Goal: Navigation & Orientation: Understand site structure

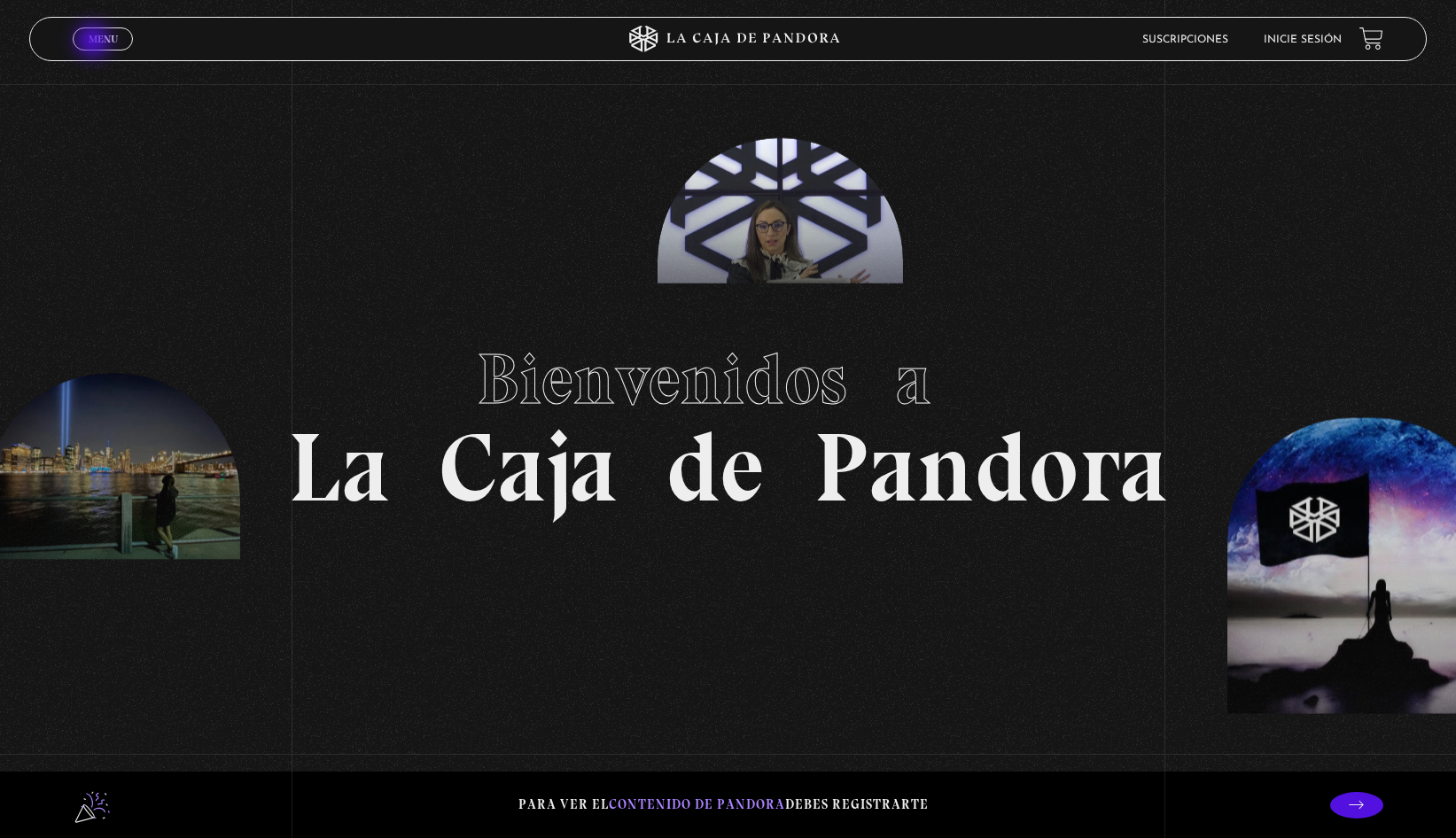
click at [95, 43] on span "Menu" at bounding box center [103, 39] width 29 height 11
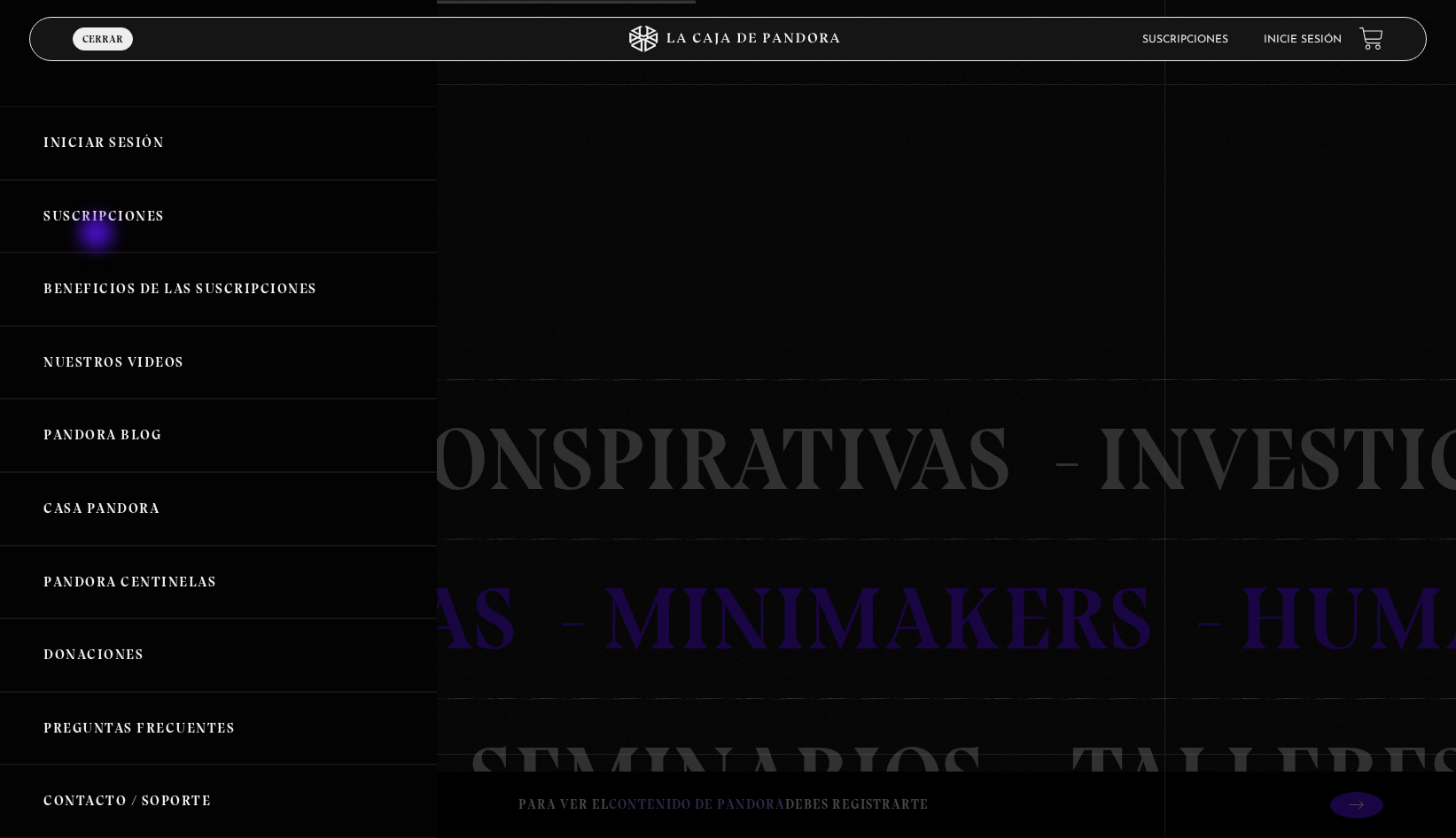
click at [97, 237] on link "Suscripciones" at bounding box center [218, 216] width 437 height 74
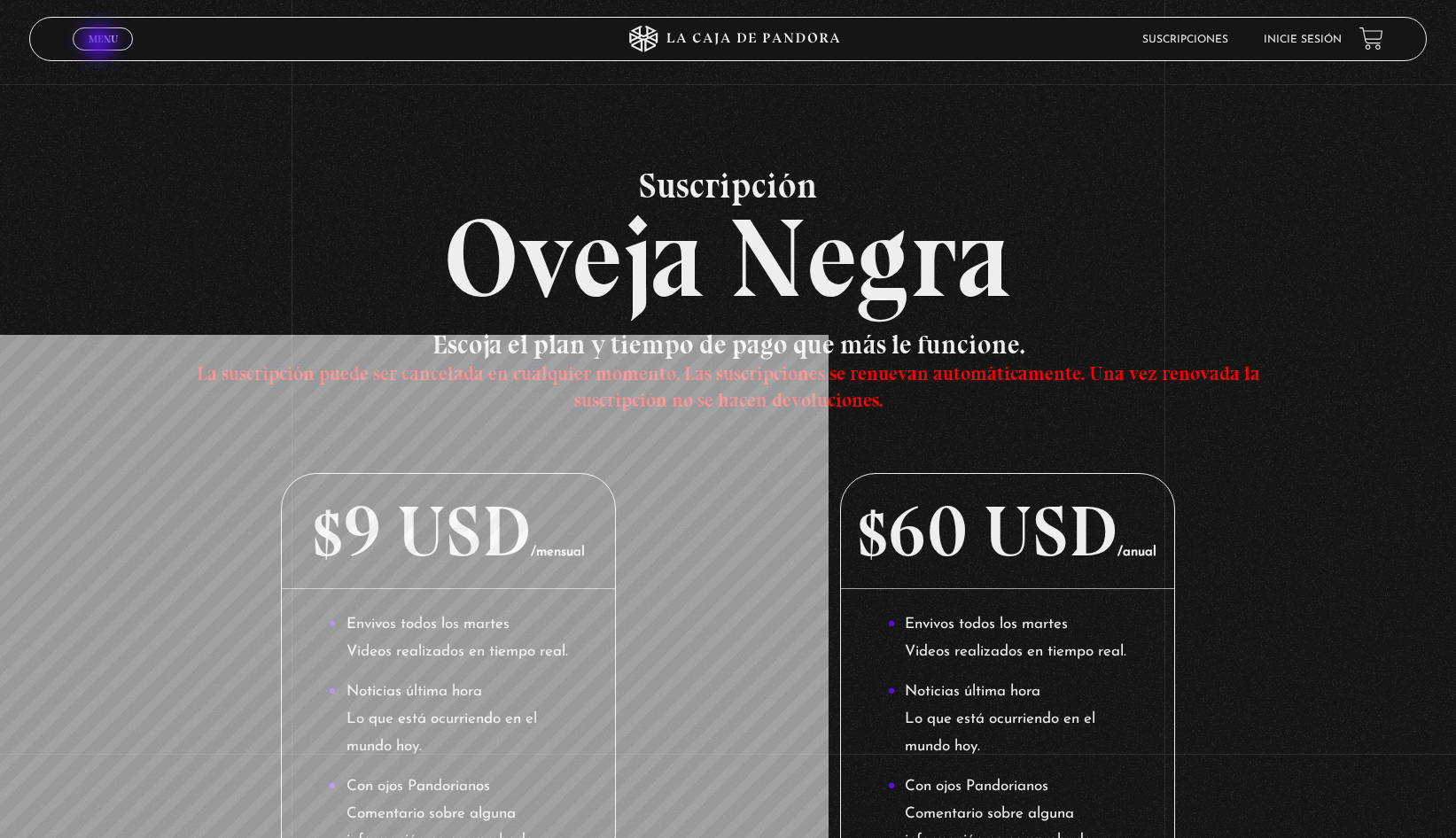
click at [101, 43] on span "Menu" at bounding box center [103, 39] width 29 height 11
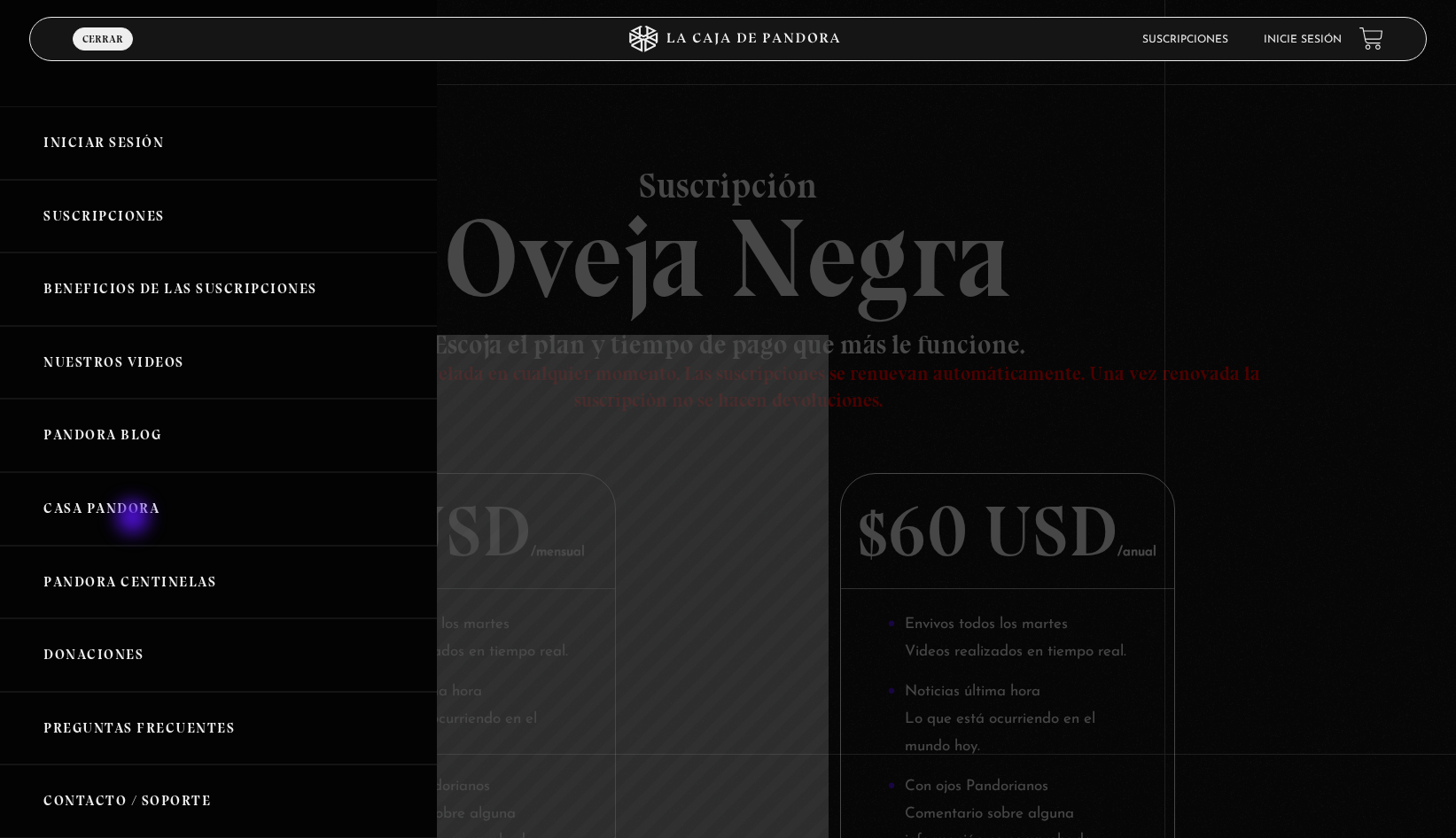
click at [135, 519] on link "Casa Pandora" at bounding box center [218, 508] width 437 height 74
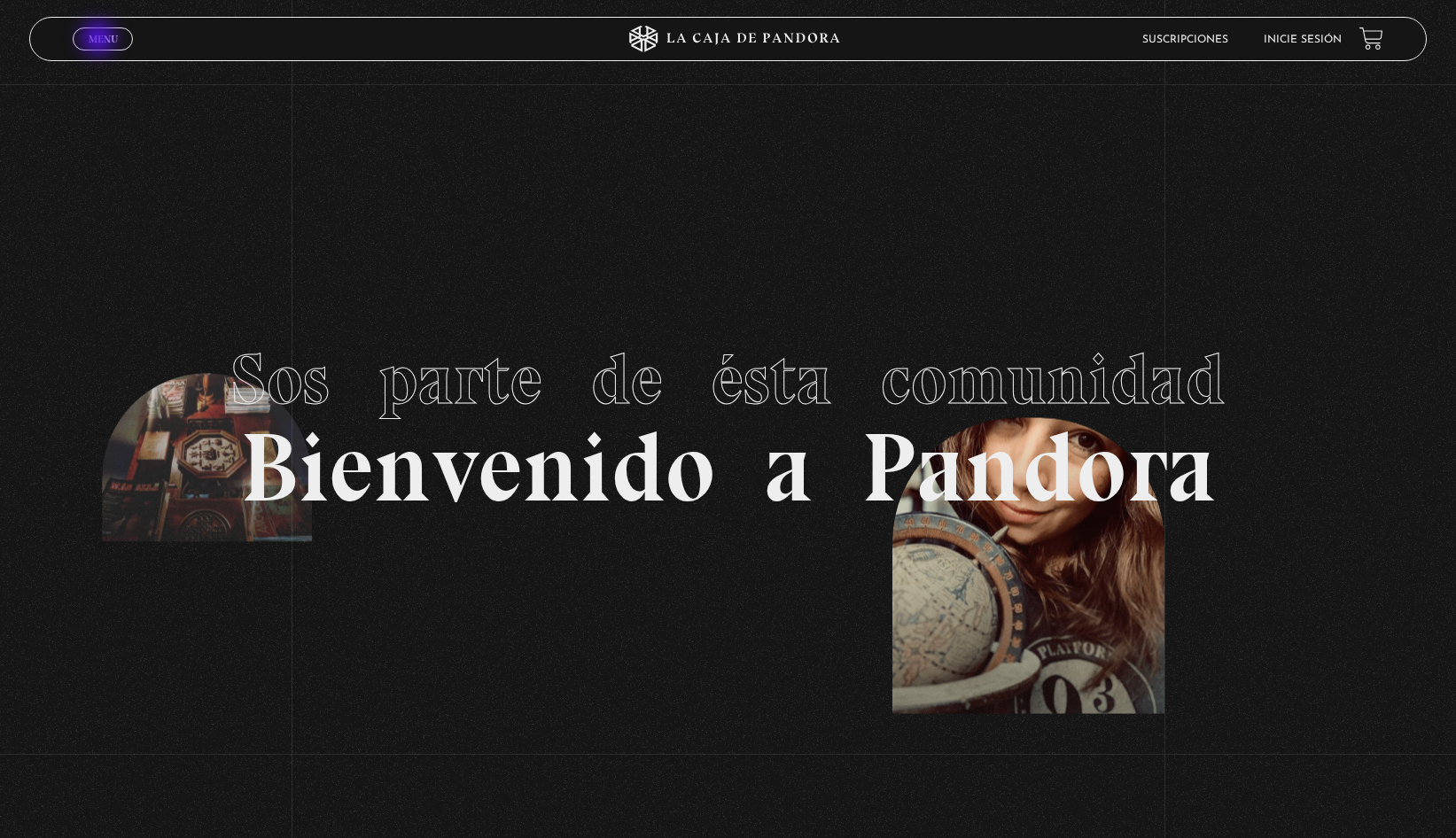
click at [100, 40] on span "Menu" at bounding box center [103, 39] width 29 height 11
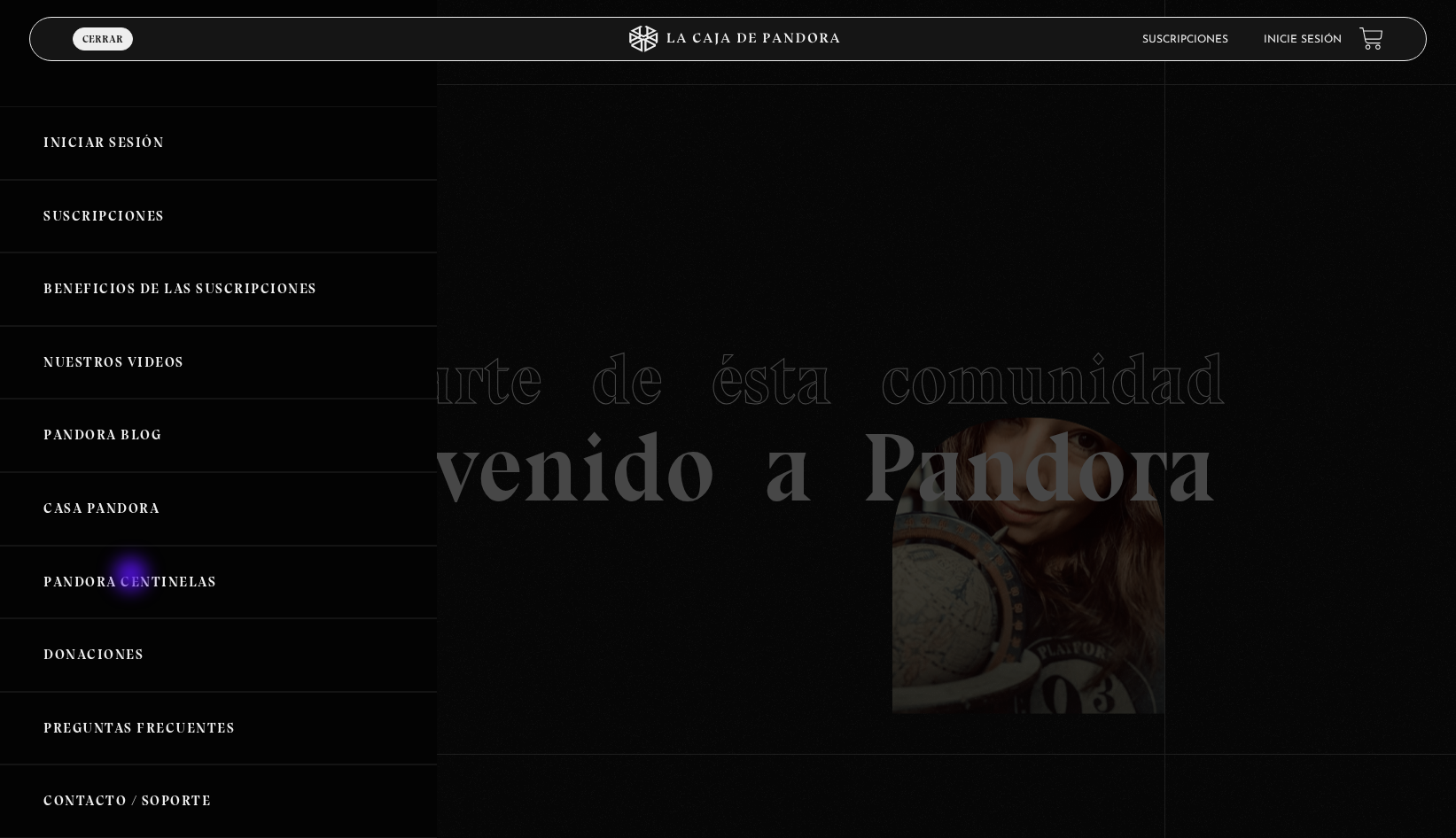
click at [133, 576] on link "Pandora Centinelas" at bounding box center [218, 582] width 437 height 74
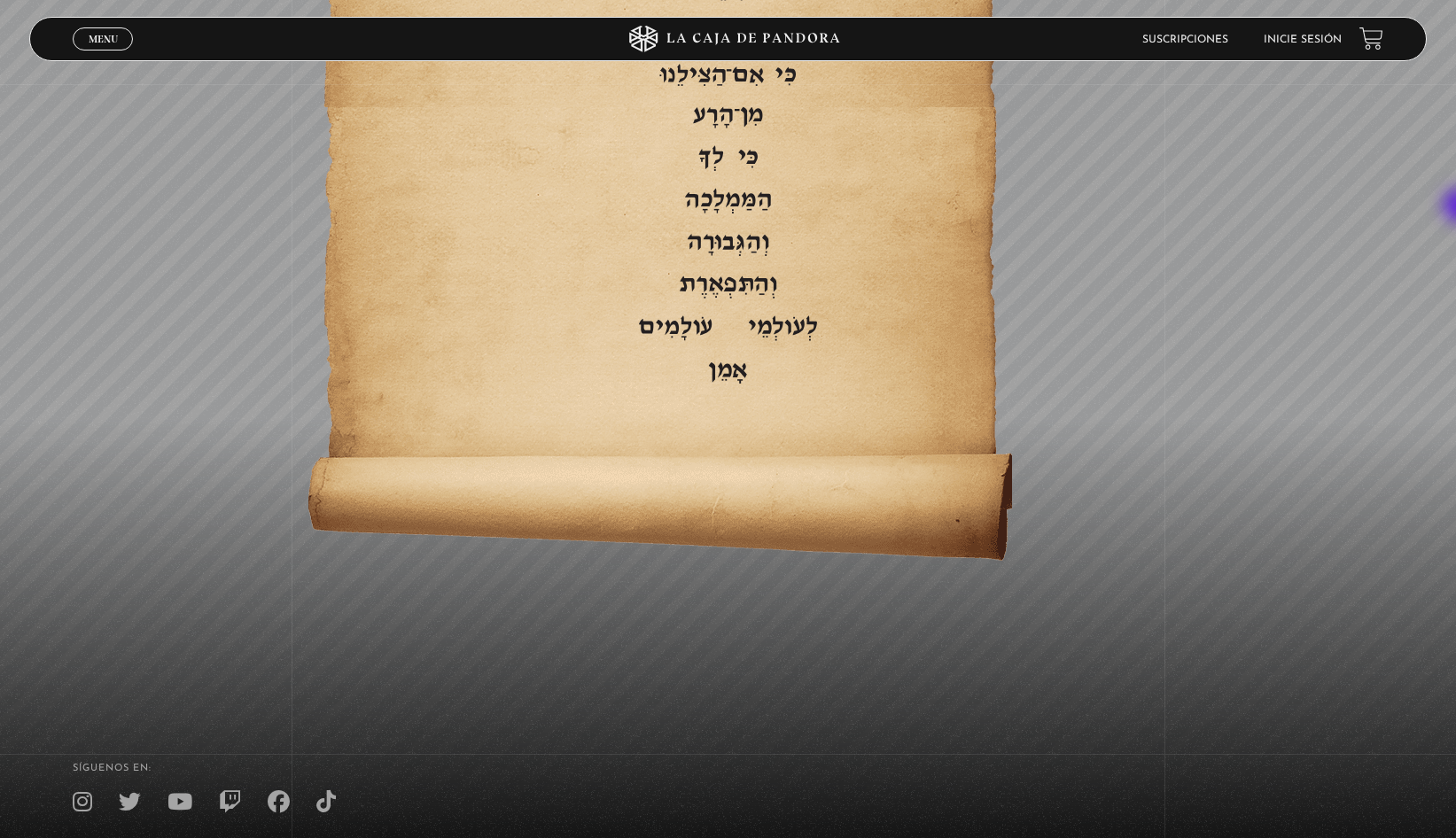
scroll to position [738, 0]
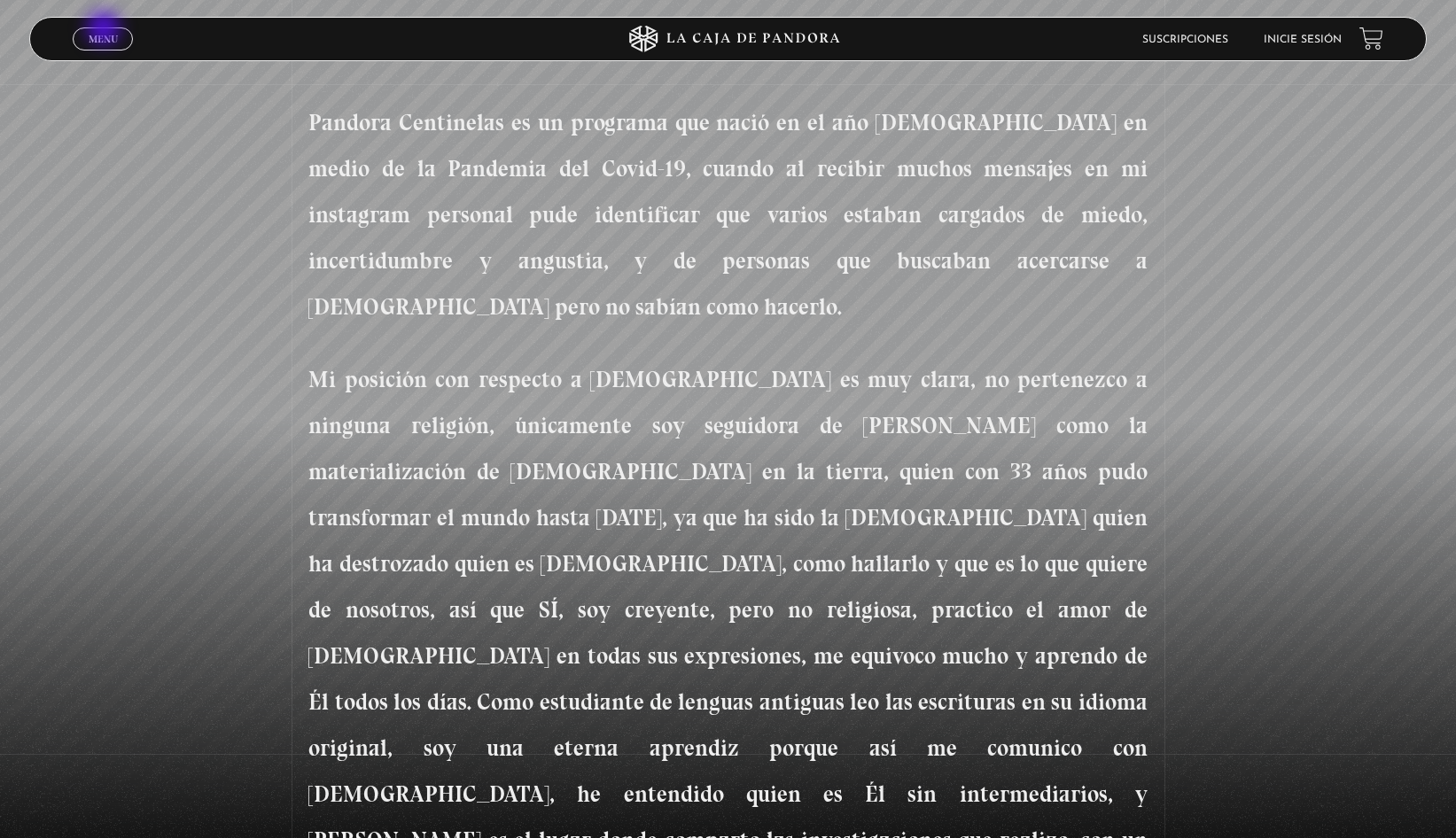
click at [106, 30] on link "Menu Cerrar" at bounding box center [103, 39] width 60 height 23
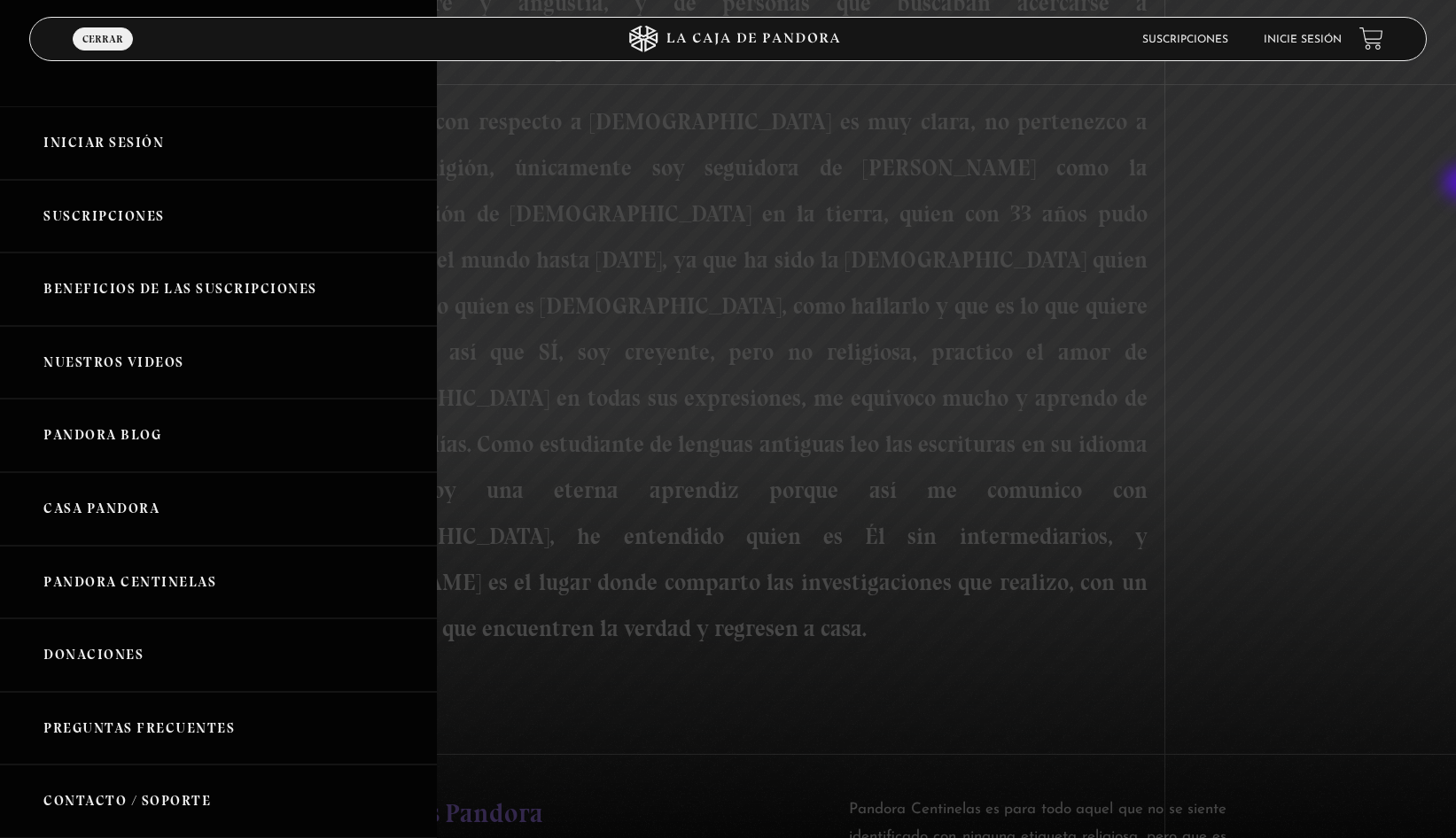
scroll to position [1072, 0]
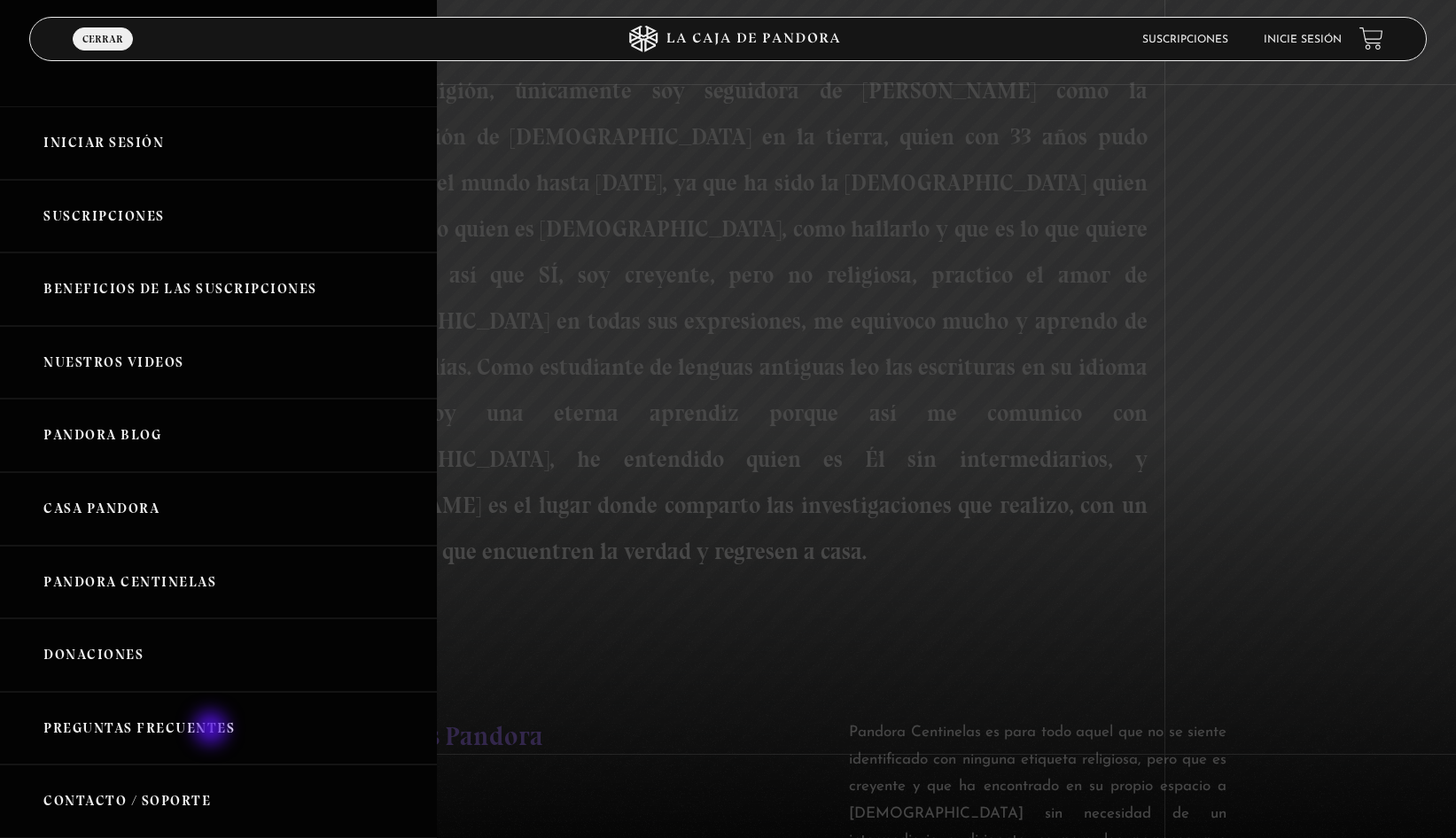
click at [213, 730] on link "Preguntas Frecuentes" at bounding box center [218, 728] width 437 height 74
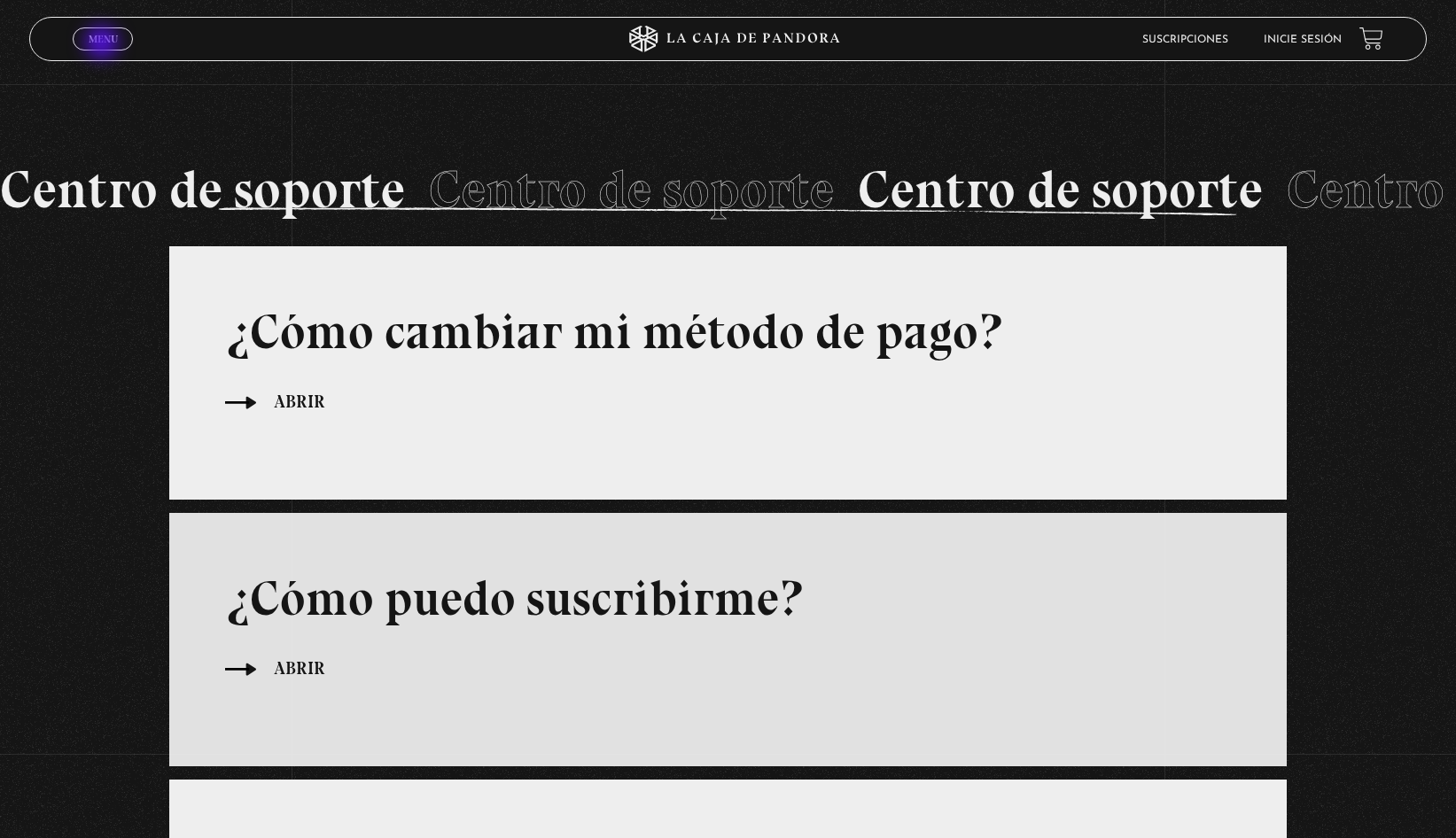
click at [104, 44] on span "Menu" at bounding box center [103, 39] width 29 height 11
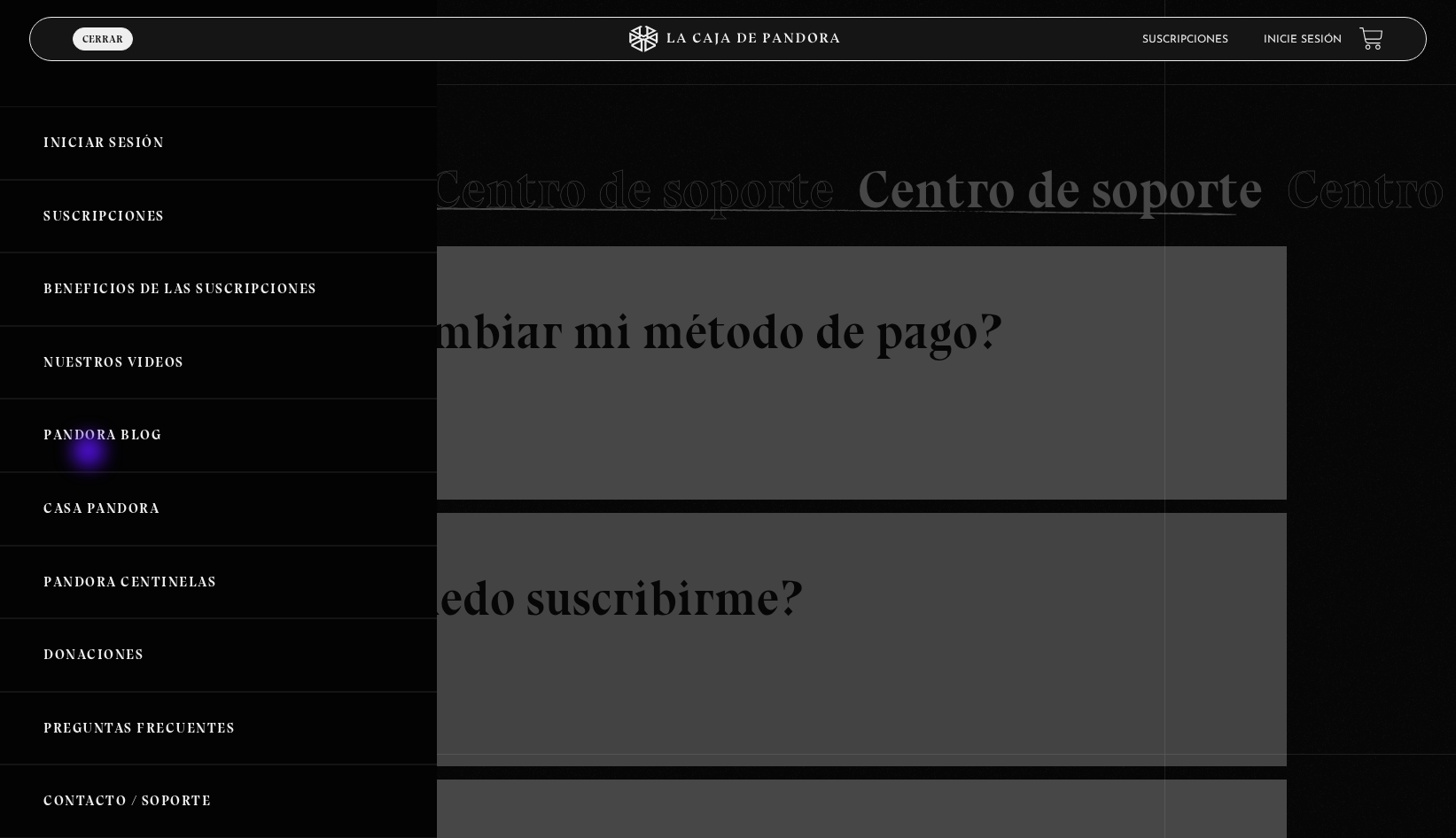
click at [91, 452] on link "Pandora Blog" at bounding box center [218, 435] width 437 height 74
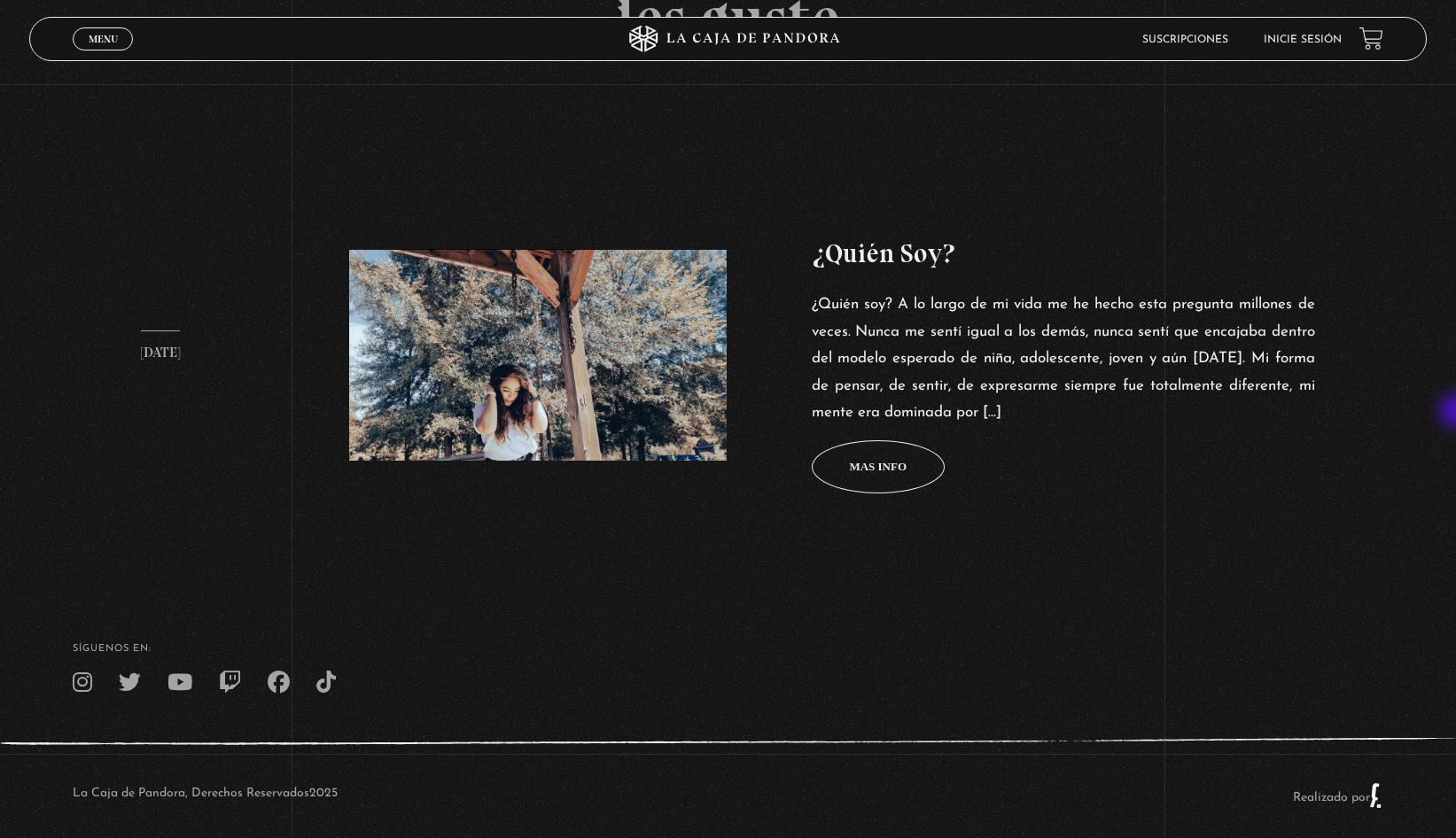
scroll to position [708, 0]
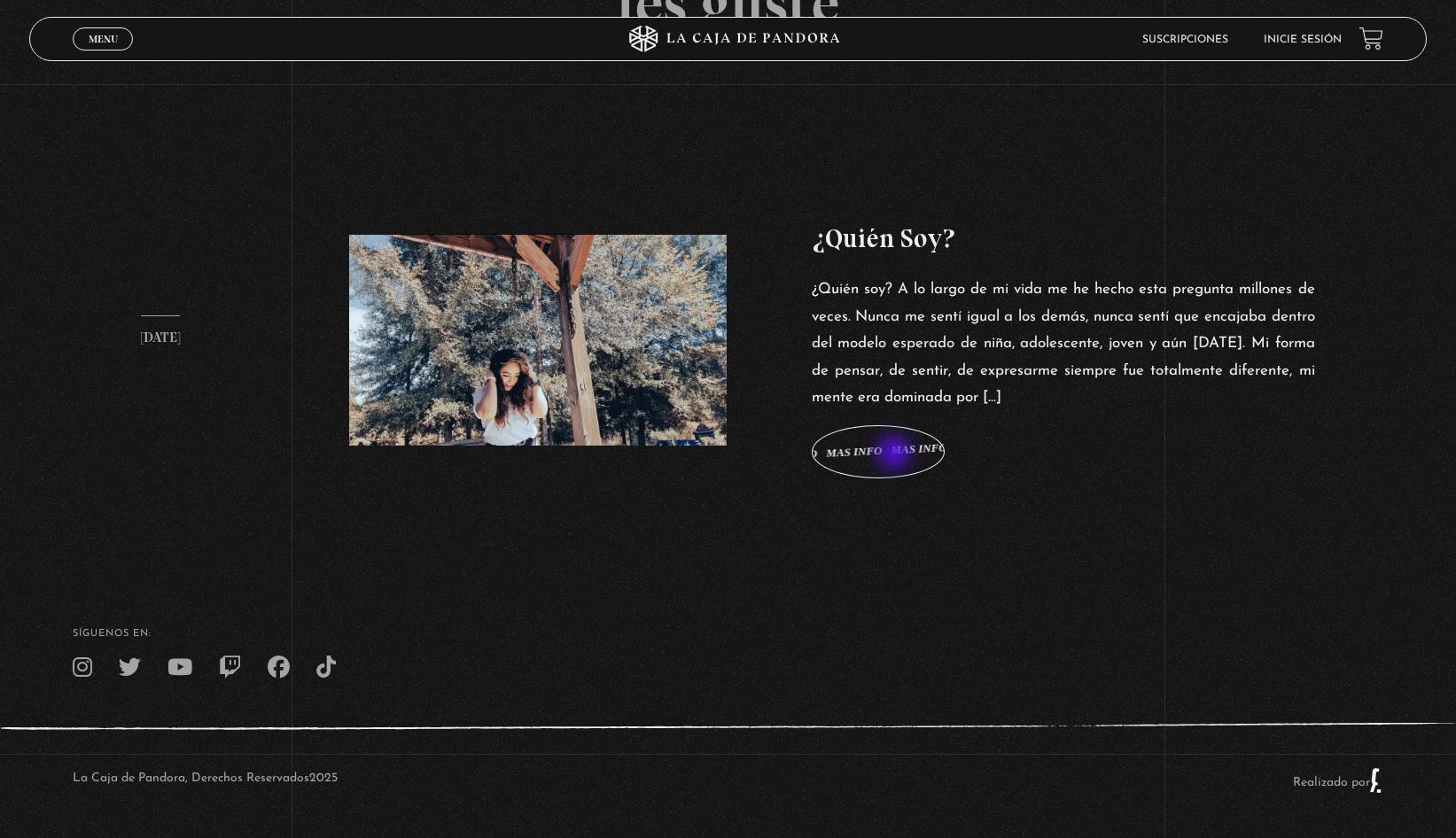
click at [896, 454] on span "Mas info" at bounding box center [878, 450] width 58 height 12
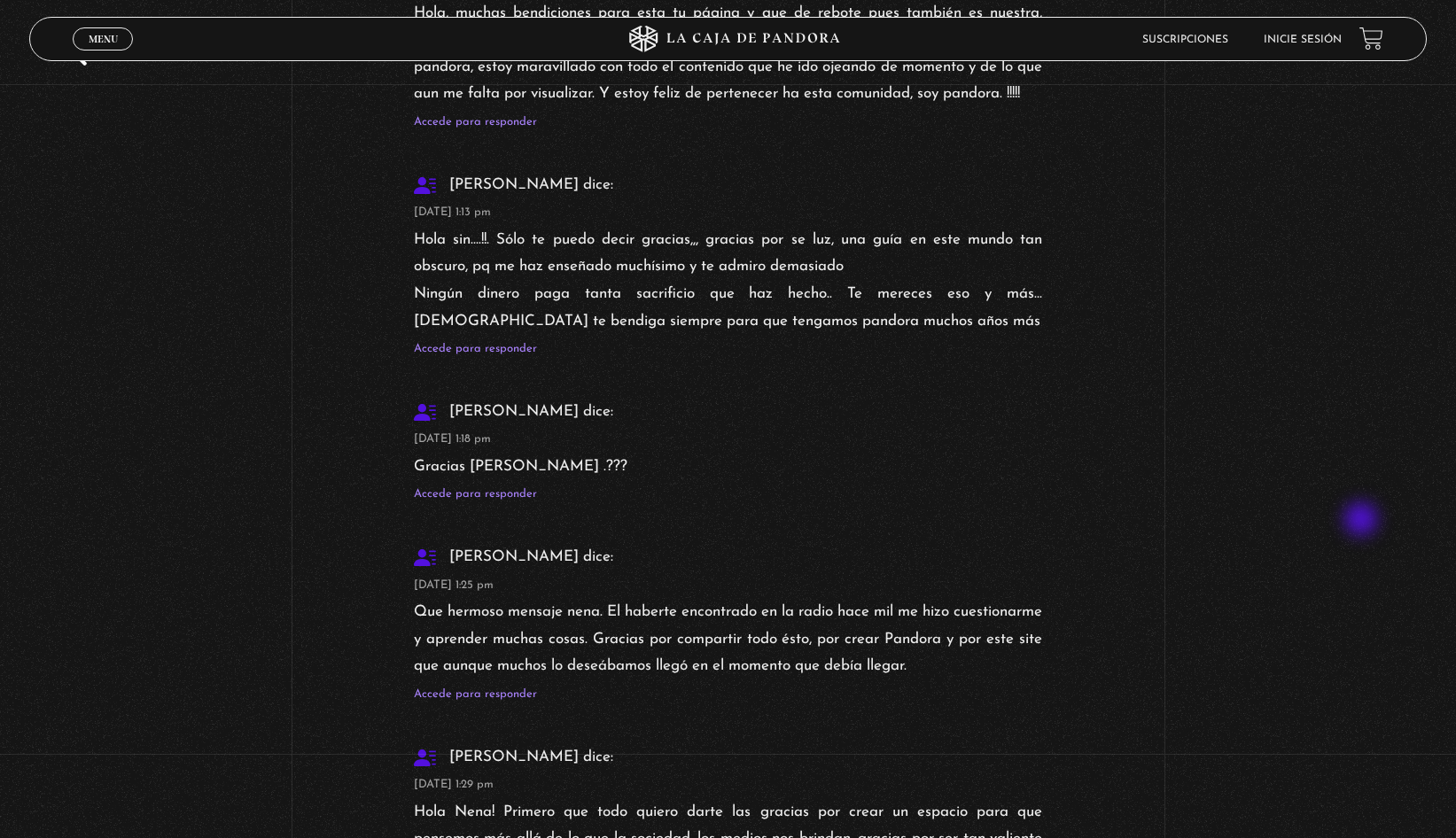
scroll to position [13285, 0]
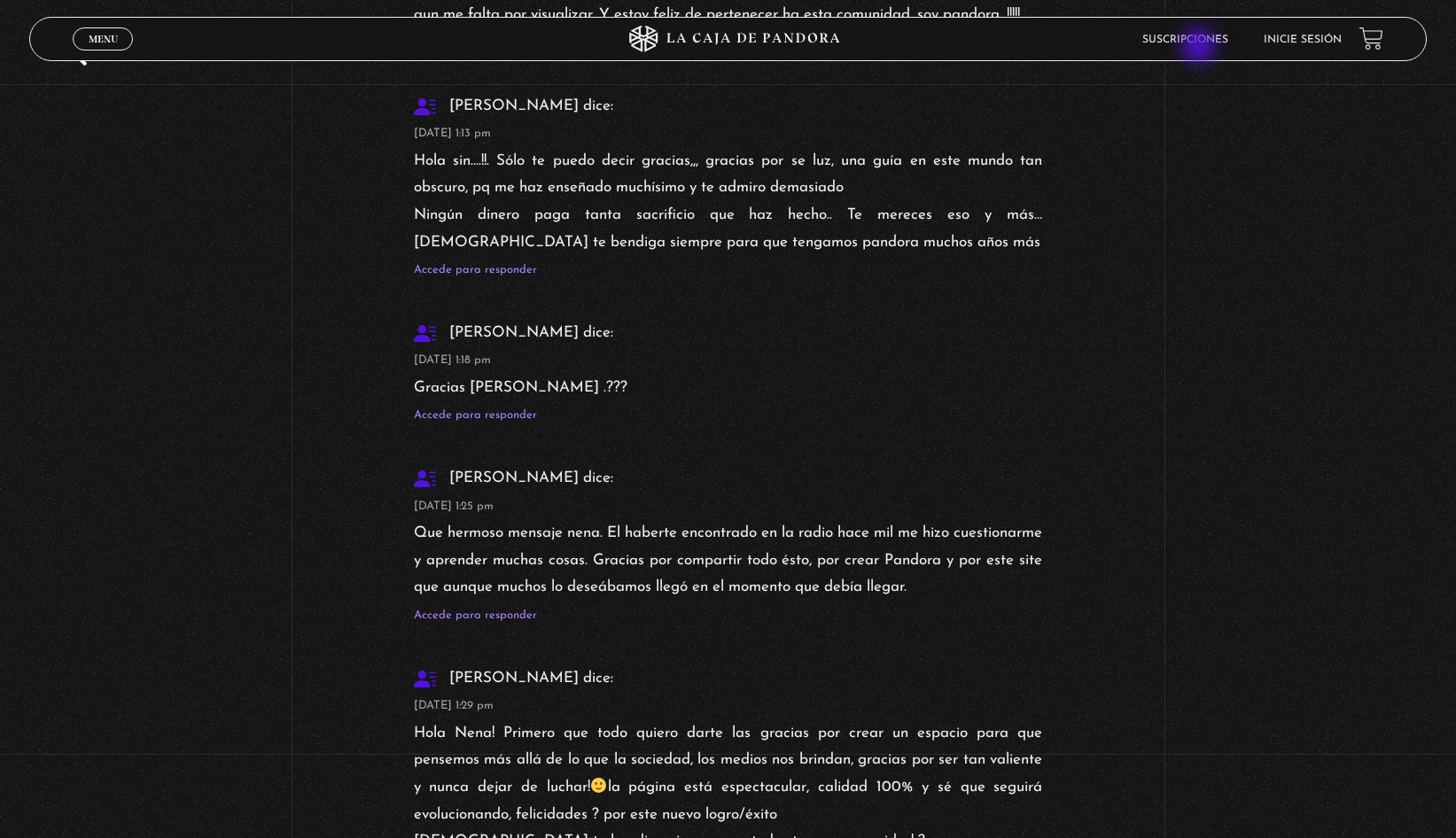
click at [1200, 48] on li "Suscripciones" at bounding box center [1184, 39] width 86 height 27
click at [1214, 35] on link "Suscripciones" at bounding box center [1184, 40] width 86 height 11
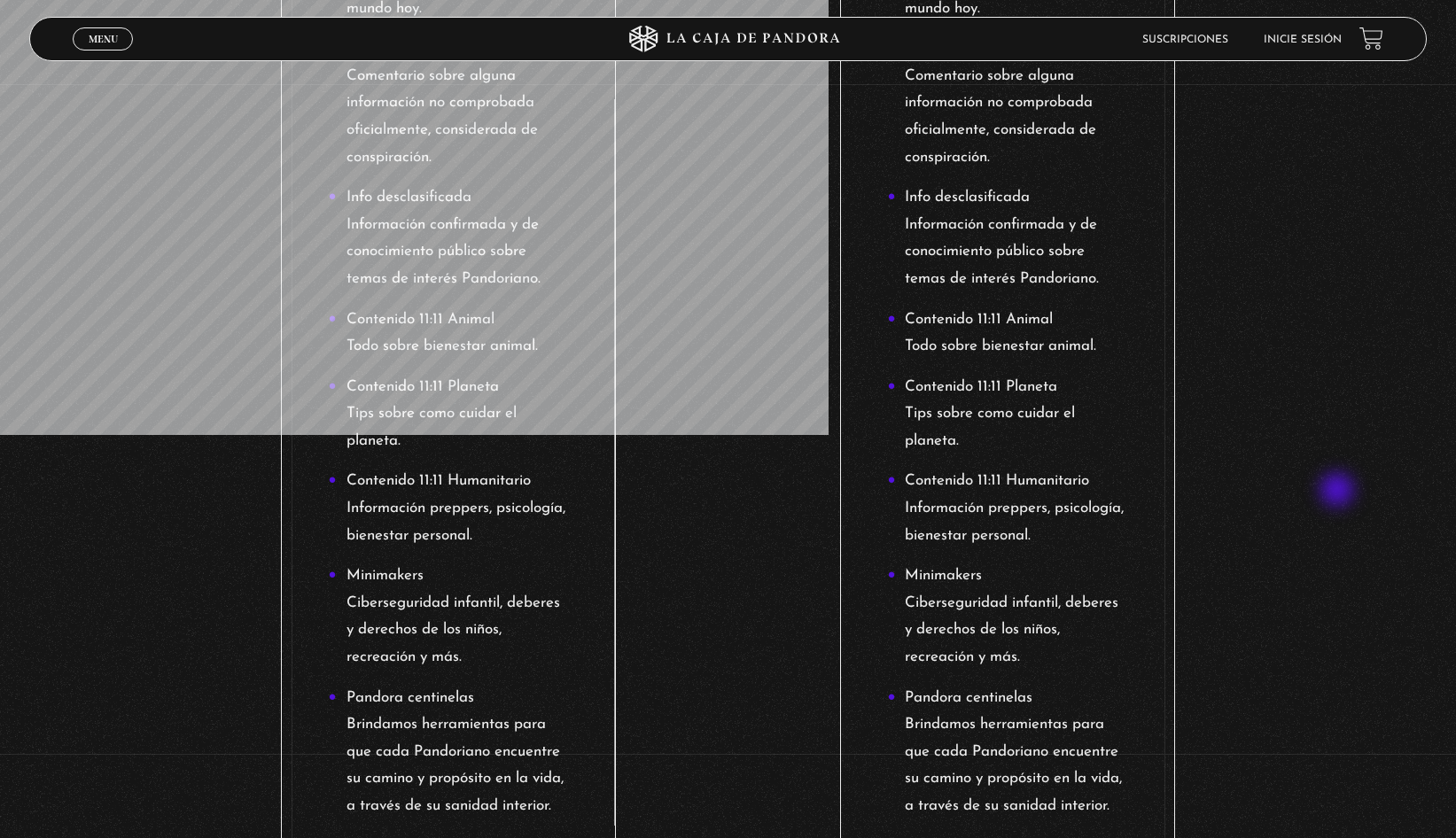
scroll to position [2092, 0]
